Goal: Task Accomplishment & Management: Manage account settings

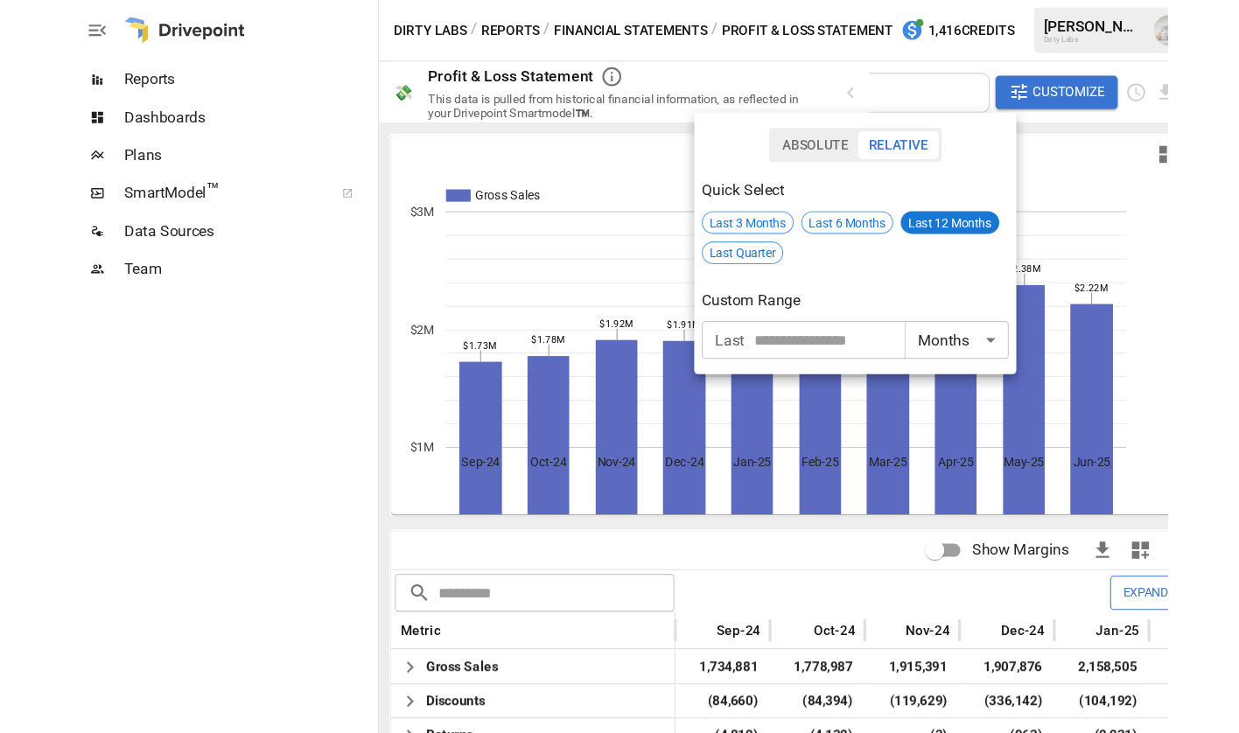
scroll to position [0, 348]
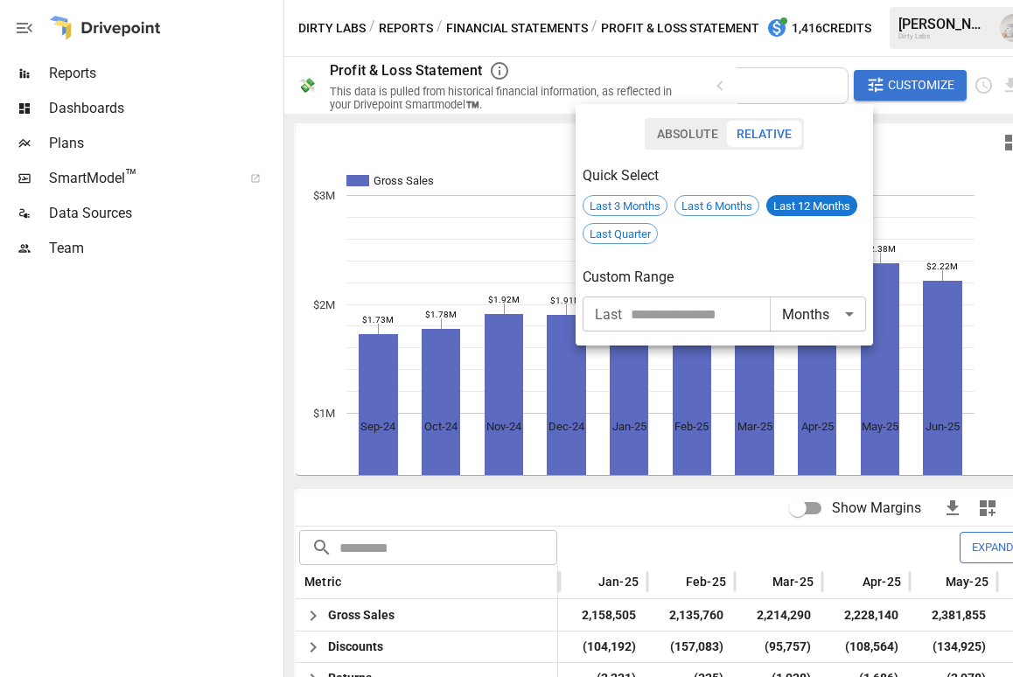
click at [64, 145] on div at bounding box center [506, 338] width 1013 height 677
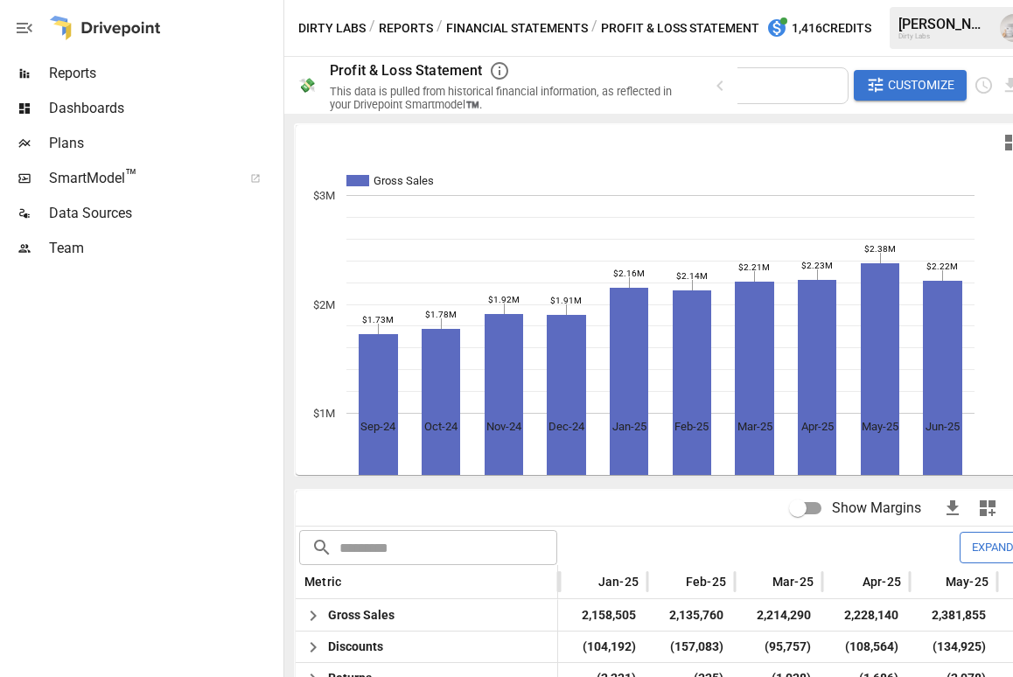
click at [67, 188] on span "SmartModel ™" at bounding box center [140, 178] width 182 height 21
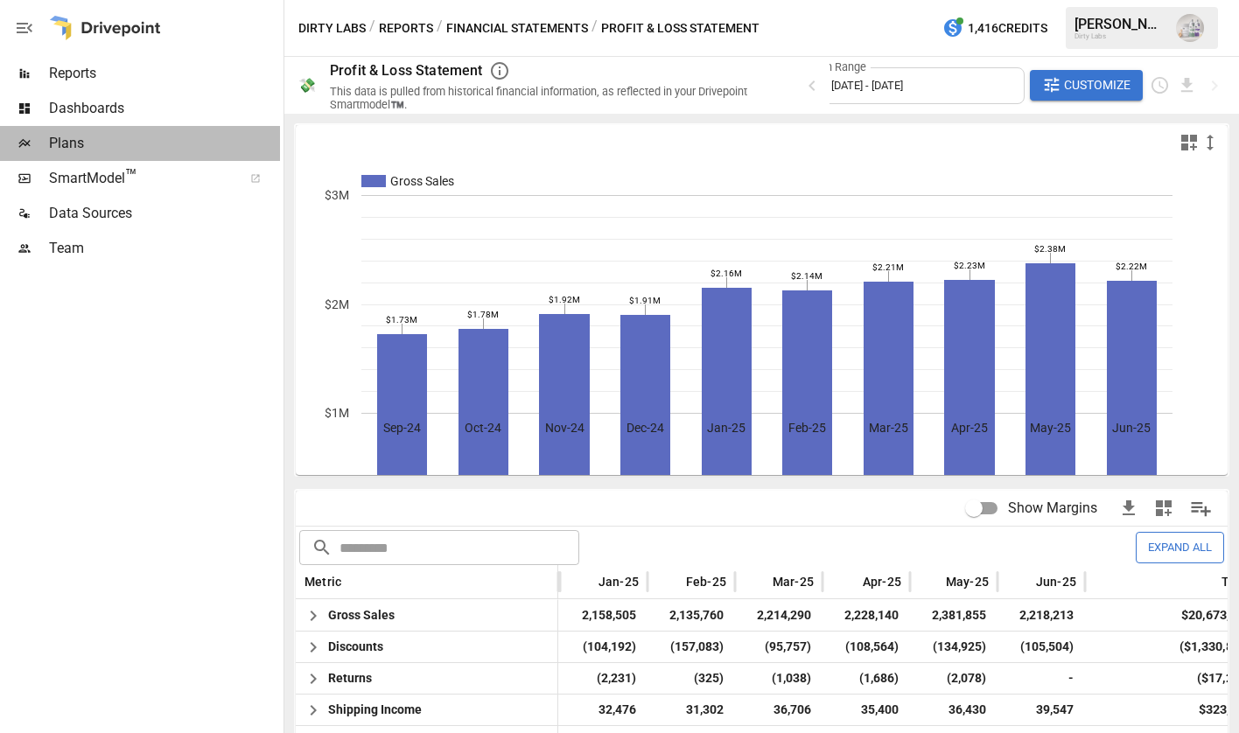
click at [112, 145] on span "Plans" at bounding box center [164, 143] width 231 height 21
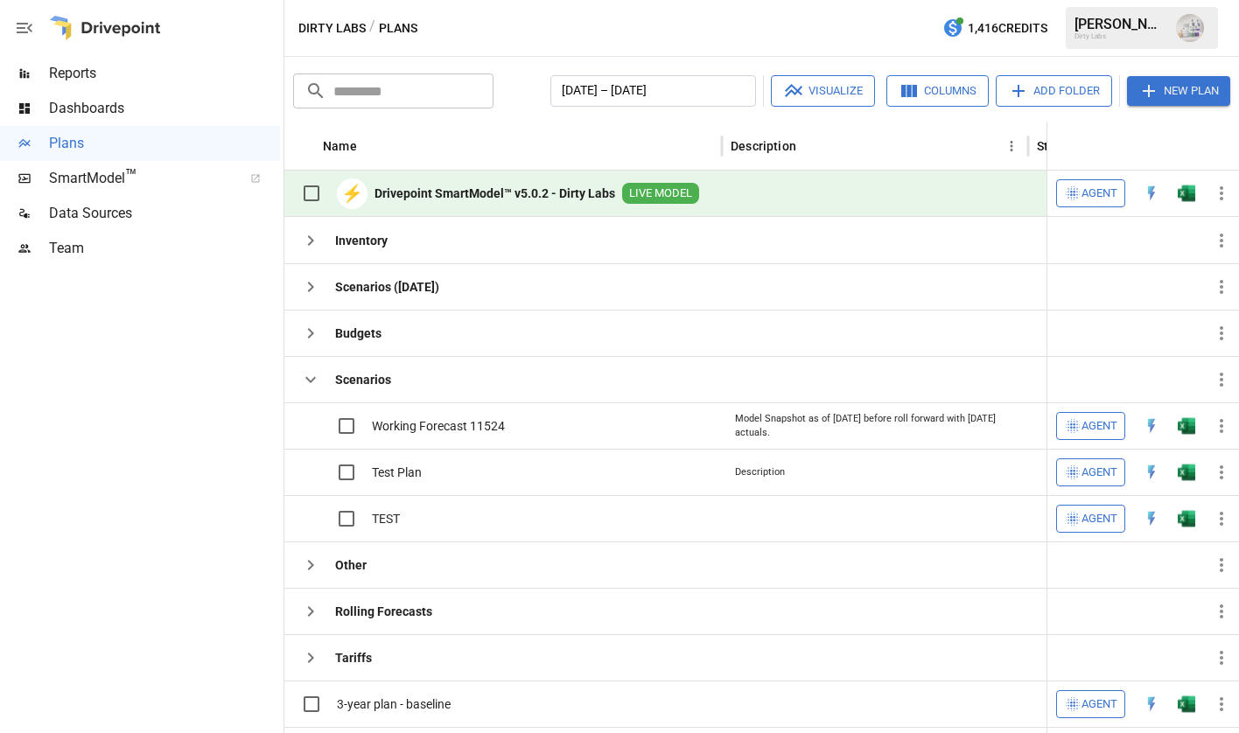
click at [1012, 192] on icon "button" at bounding box center [1221, 193] width 3 height 14
